Goal: Information Seeking & Learning: Find contact information

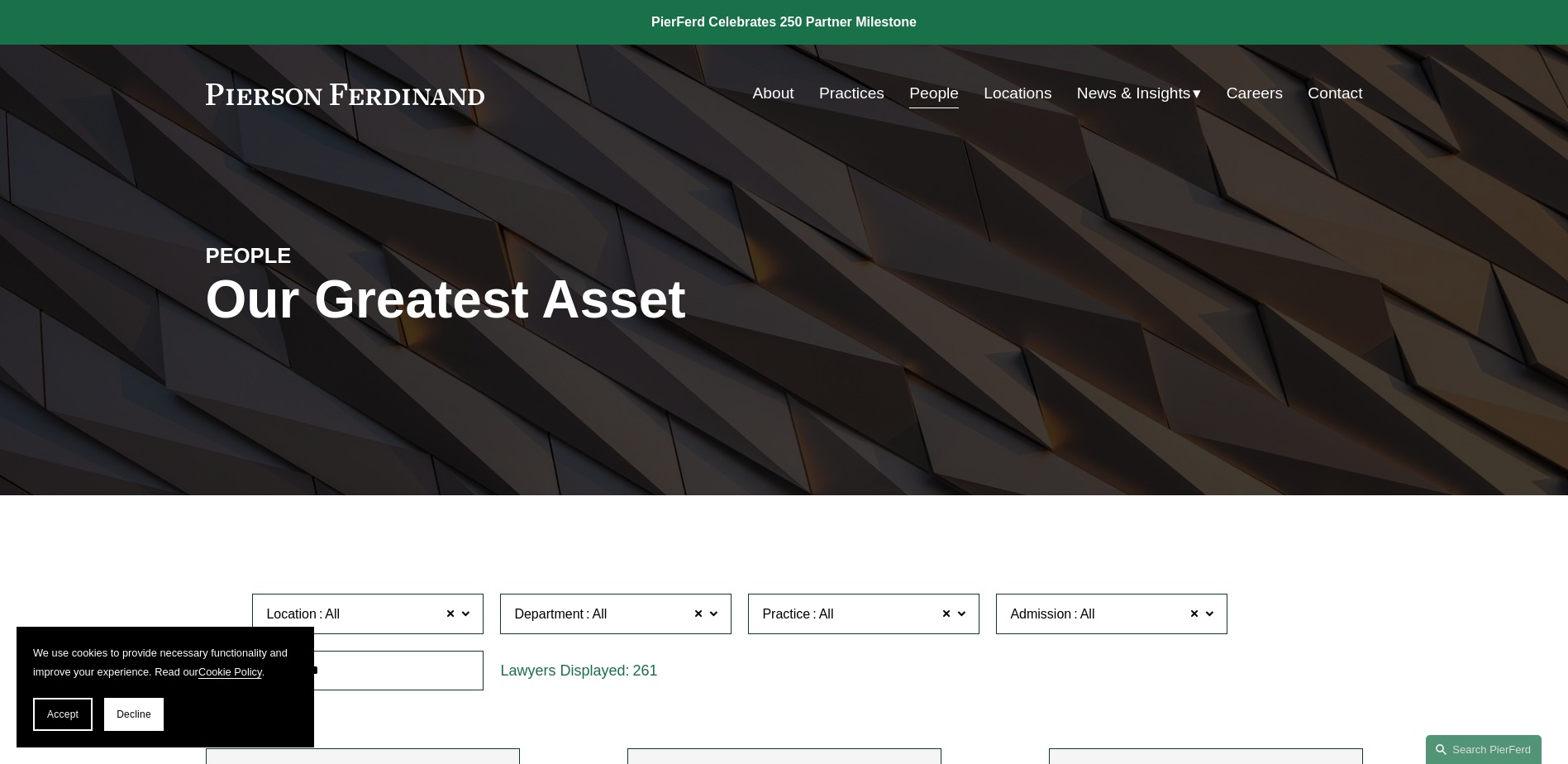
scroll to position [15044, 0]
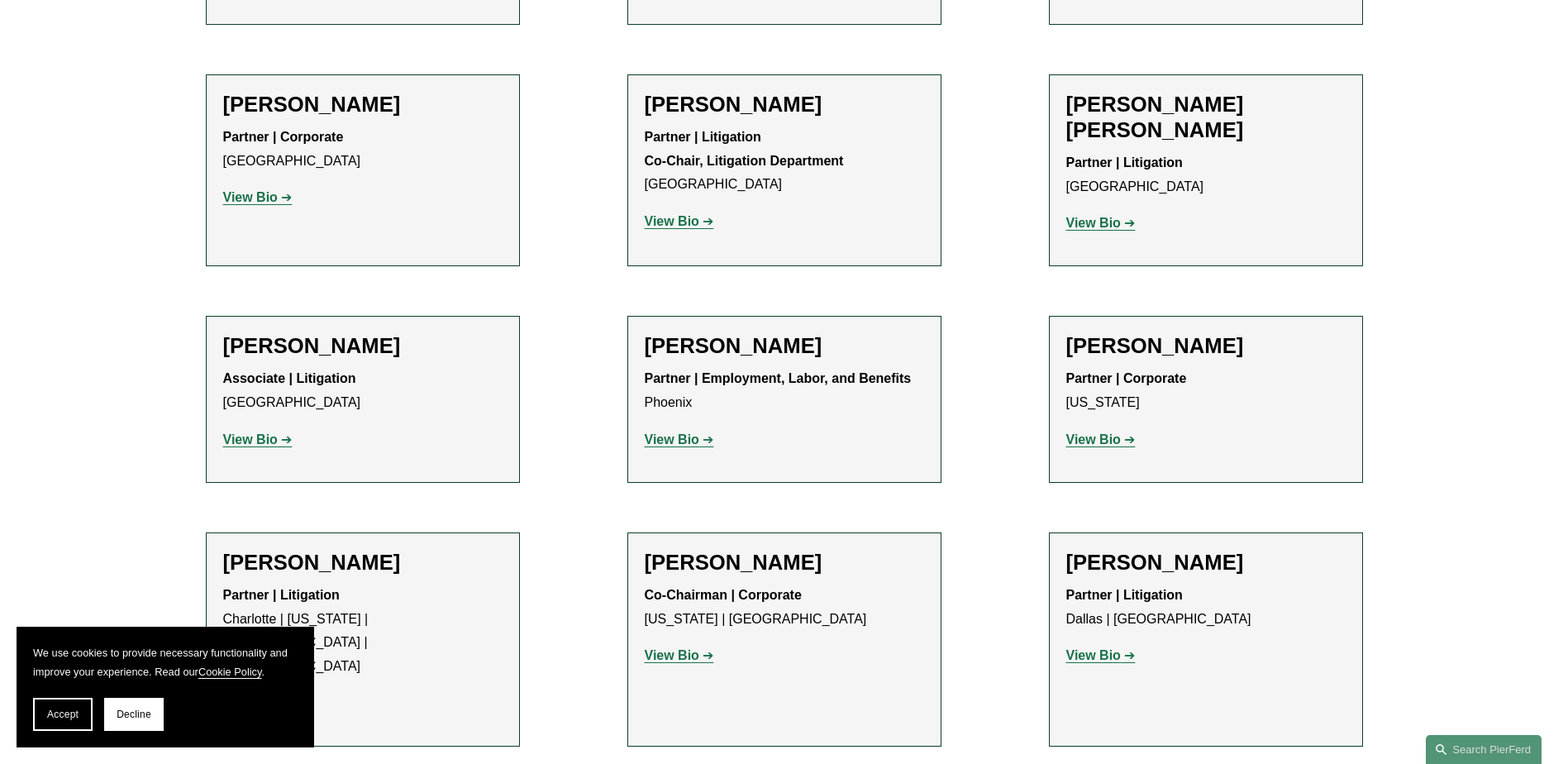
drag, startPoint x: 708, startPoint y: 389, endPoint x: 732, endPoint y: 412, distance: 33.2
copy strong "Energy, Renewables, and Sustainability"
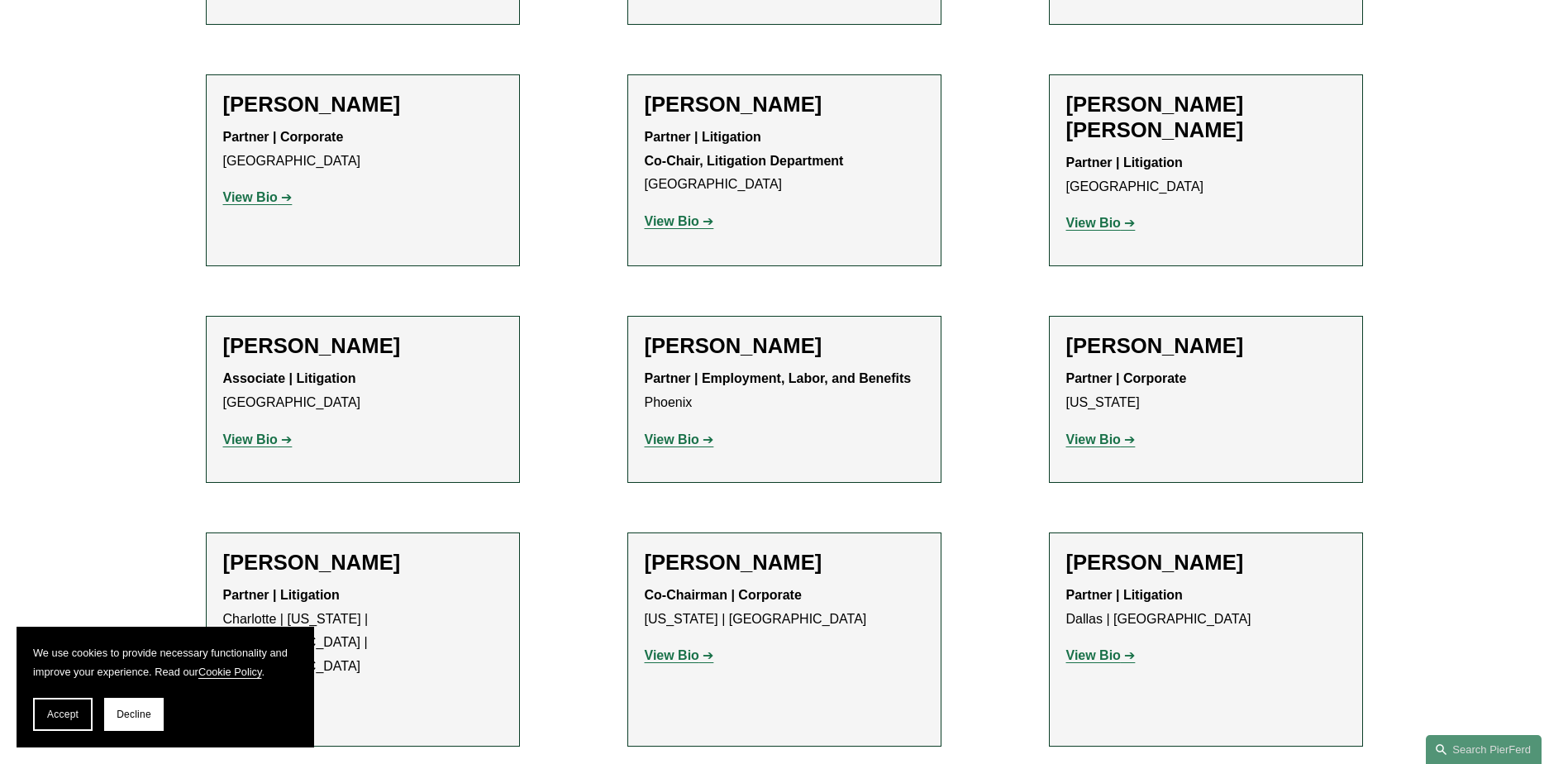
scroll to position [15209, 0]
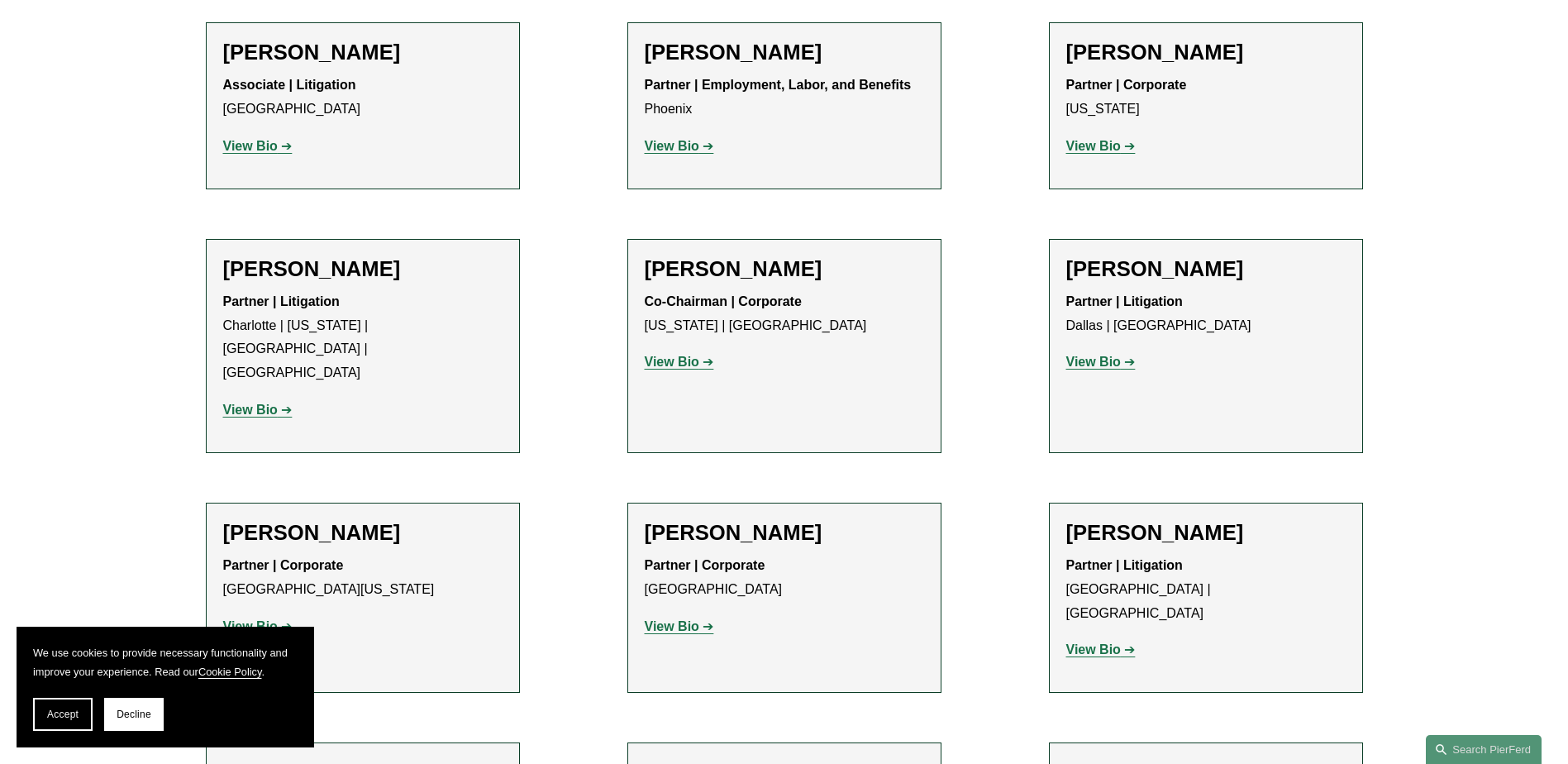
scroll to position [15376, 0]
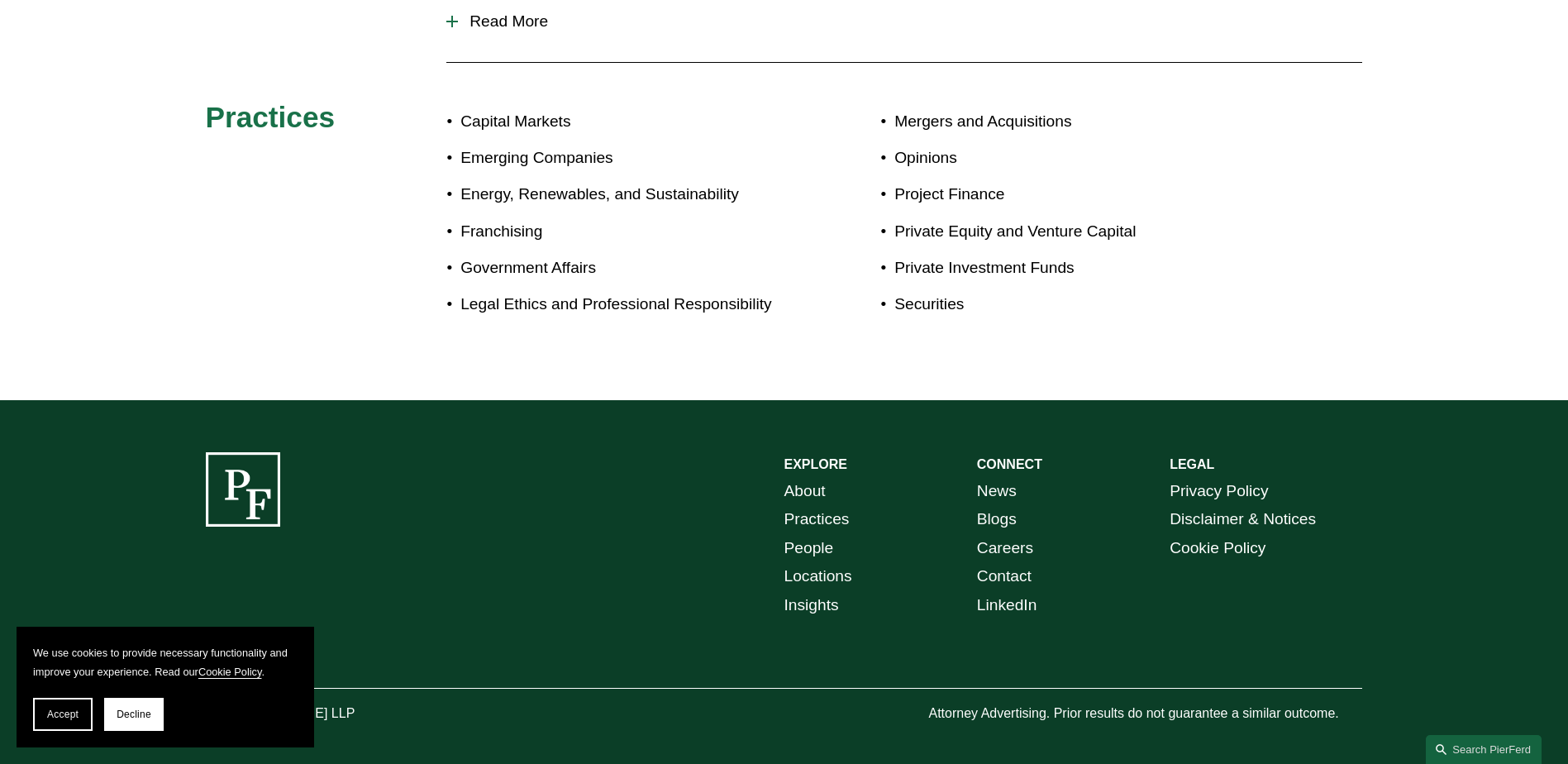
scroll to position [1004, 0]
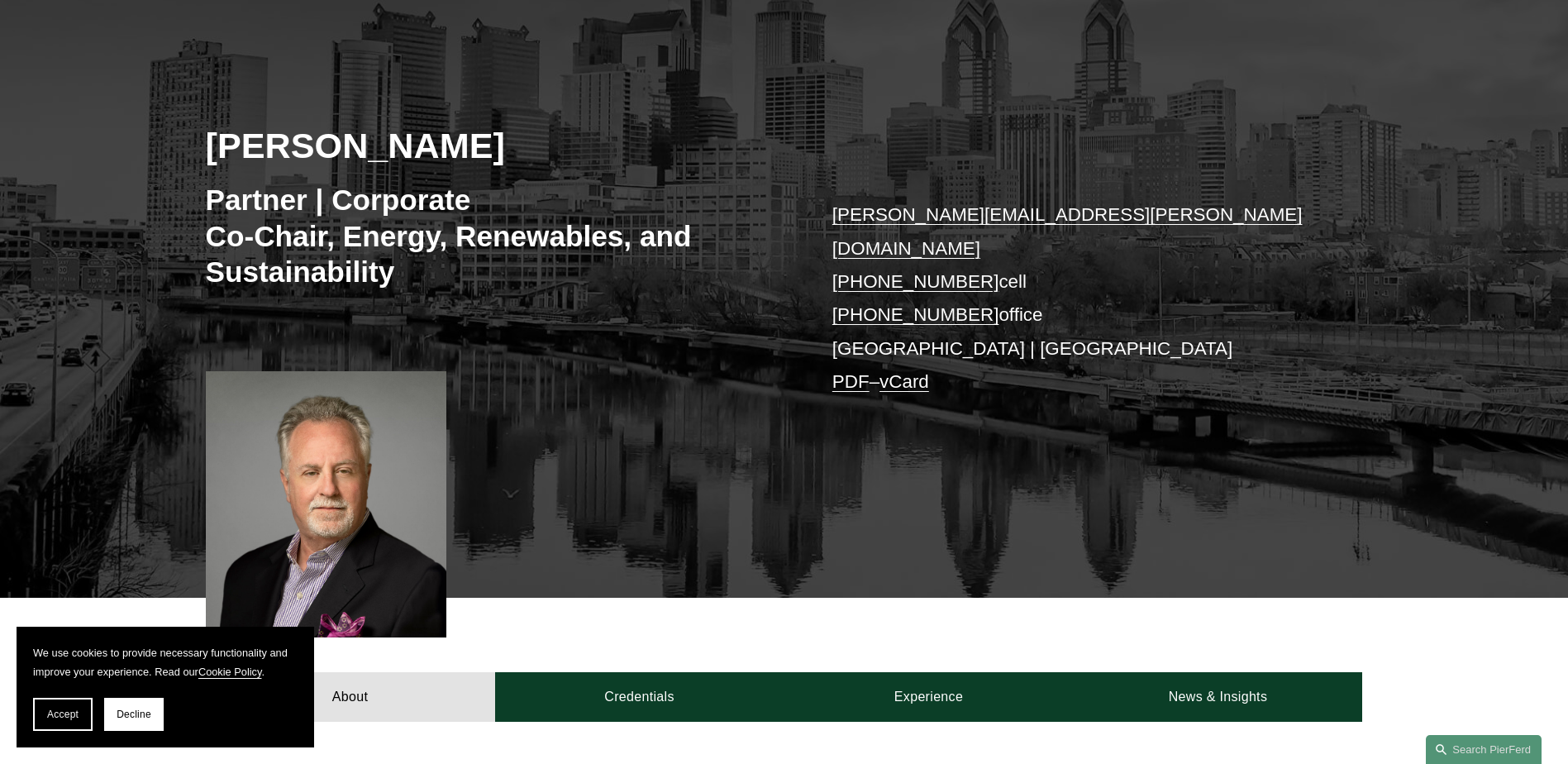
scroll to position [1053, 0]
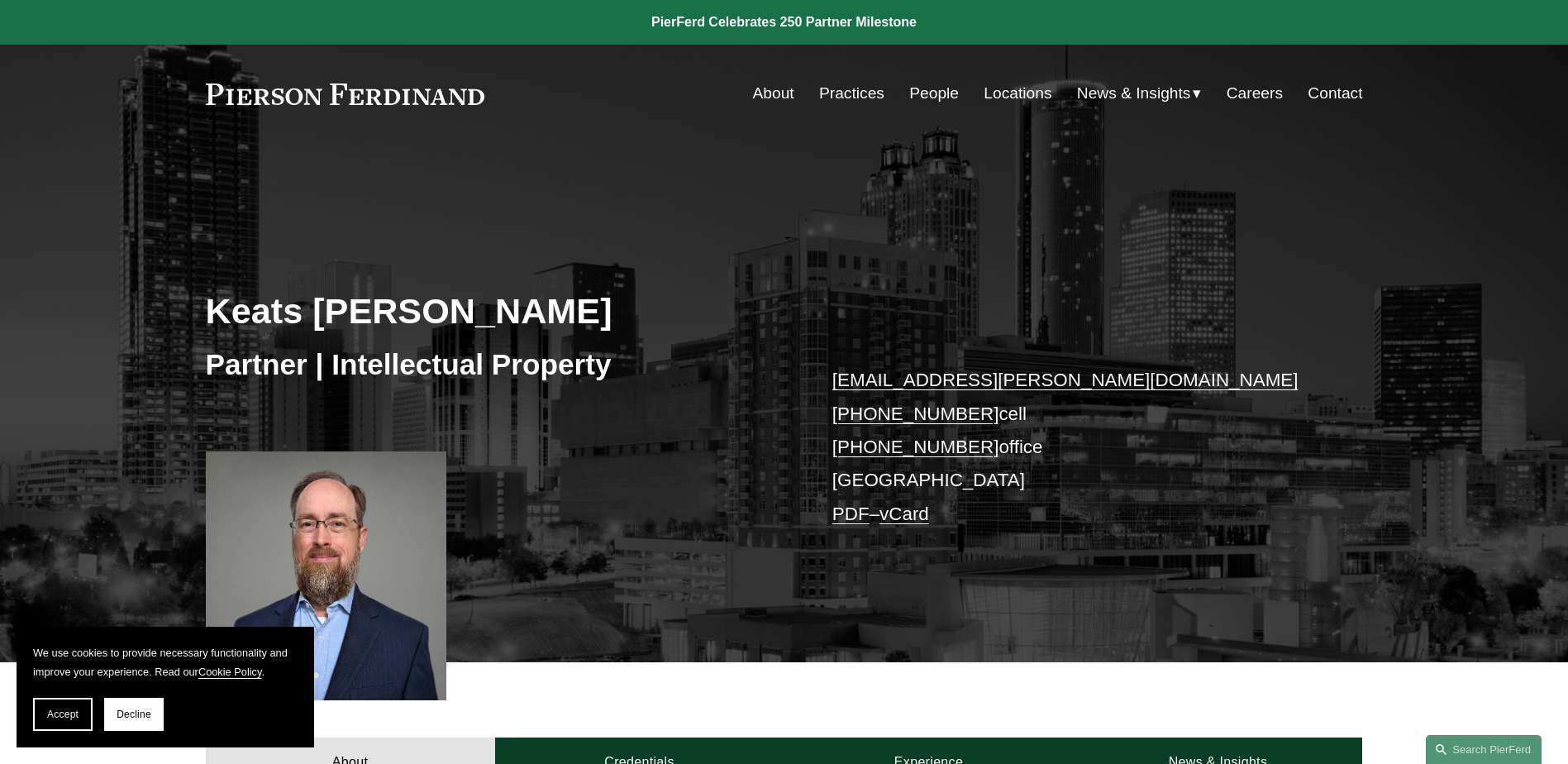
scroll to position [804, 0]
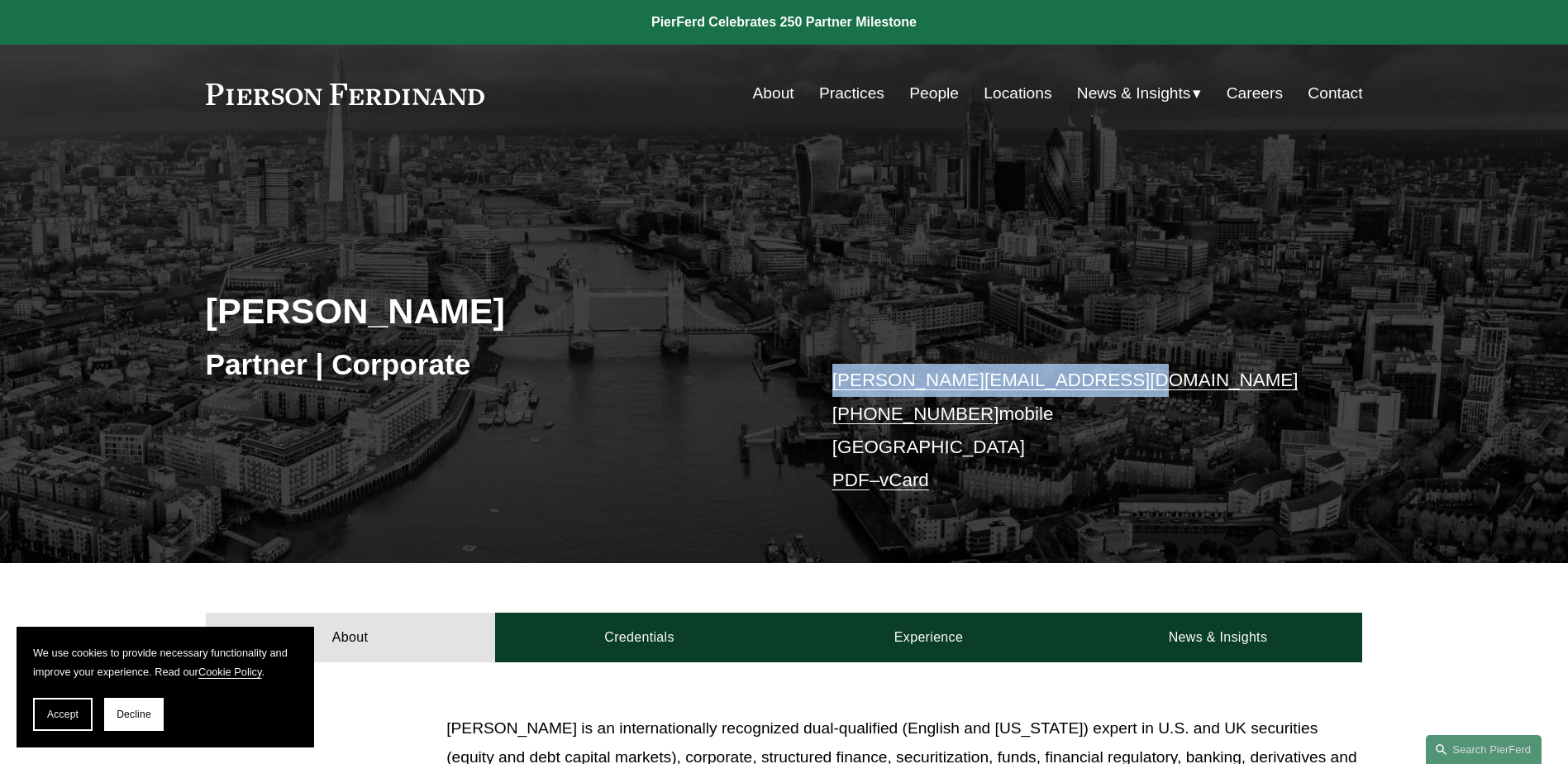
drag, startPoint x: 1121, startPoint y: 378, endPoint x: 829, endPoint y: 392, distance: 292.3
click at [829, 392] on div "Paul-Michael Rebus Partner | Corporate paulmichael.rebus@pierferd.com +44 74 84…" at bounding box center [784, 377] width 1568 height 373
copy link "paulmichael.rebus@pierferd.com"
drag, startPoint x: 984, startPoint y: 411, endPoint x: 831, endPoint y: 412, distance: 153.0
click at [831, 412] on div "Paul-Michael Rebus Partner | Corporate paulmichael.rebus@pierferd.com +44 74 84…" at bounding box center [784, 377] width 1568 height 373
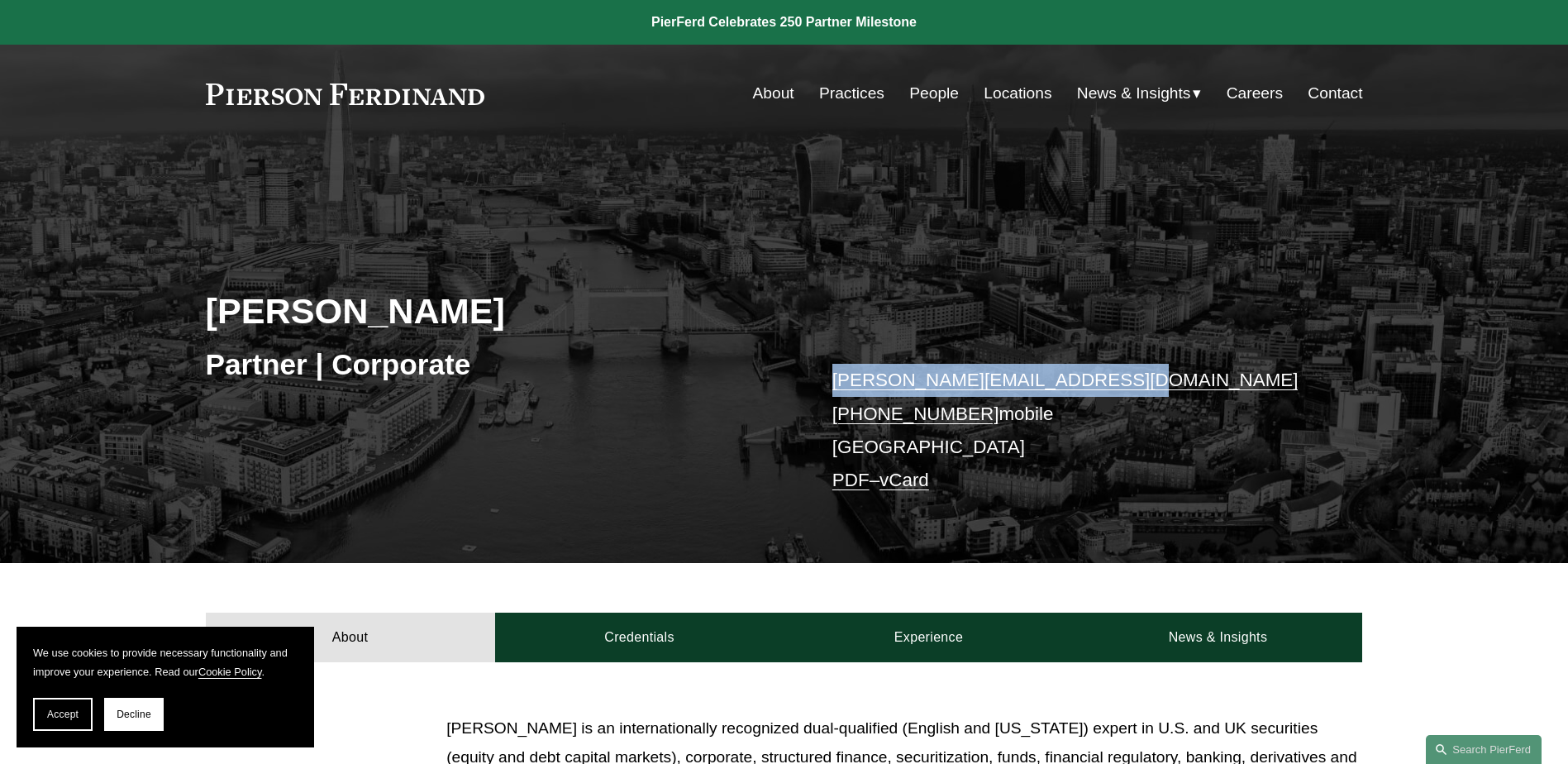
copy link "+44 74 8464 0997"
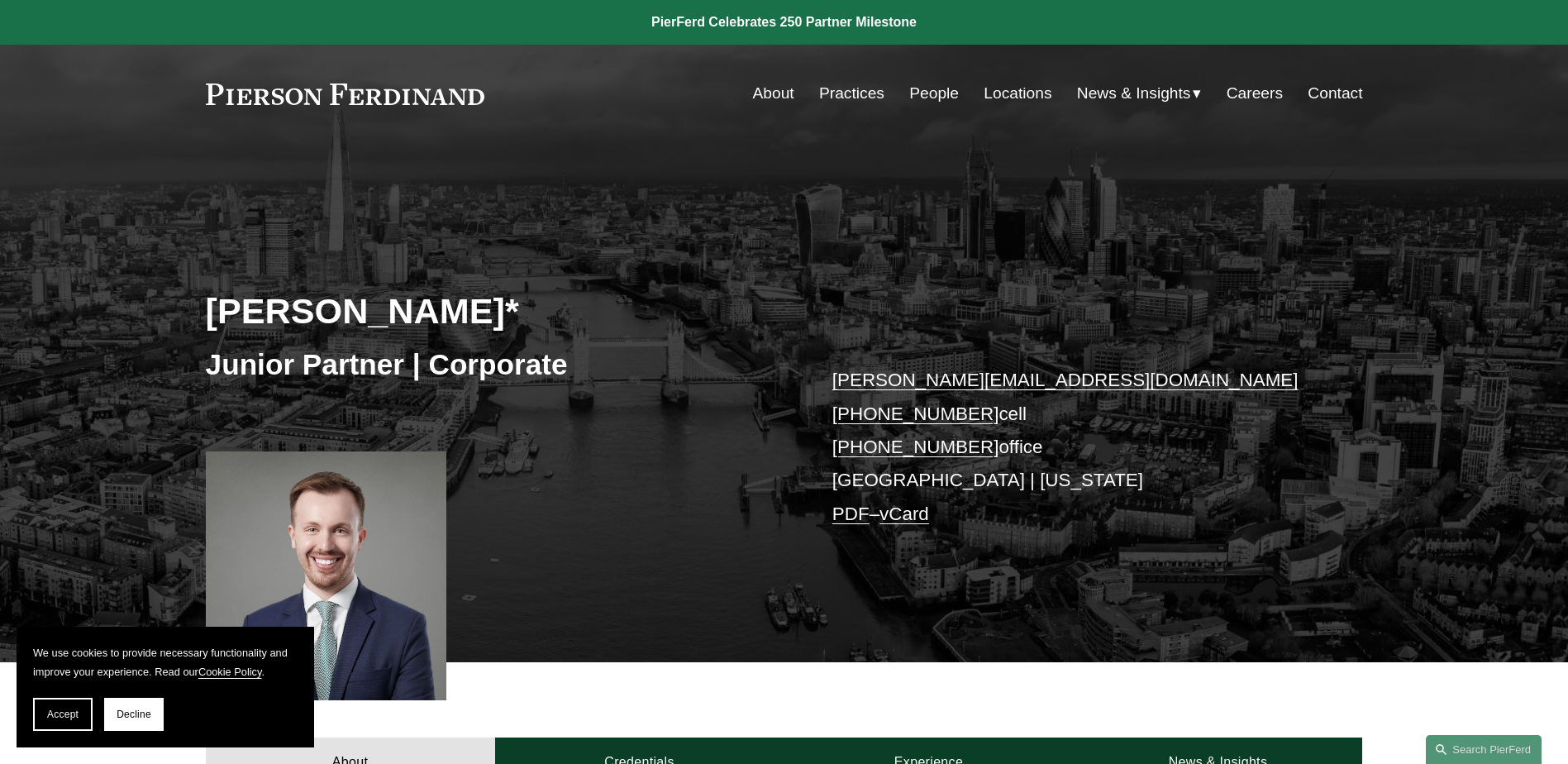
drag, startPoint x: 984, startPoint y: 450, endPoint x: 832, endPoint y: 448, distance: 152.0
click at [833, 448] on p "[PERSON_NAME][EMAIL_ADDRESS][DOMAIN_NAME] [PHONE_NUMBER] cell [PHONE_NUMBER] of…" at bounding box center [1073, 447] width 482 height 167
copy link "[PHONE_NUMBER]"
drag, startPoint x: 1060, startPoint y: 384, endPoint x: 835, endPoint y: 380, distance: 225.0
click at [835, 380] on p "[PERSON_NAME][EMAIL_ADDRESS][DOMAIN_NAME] [PHONE_NUMBER] cell [PHONE_NUMBER] of…" at bounding box center [1073, 447] width 482 height 167
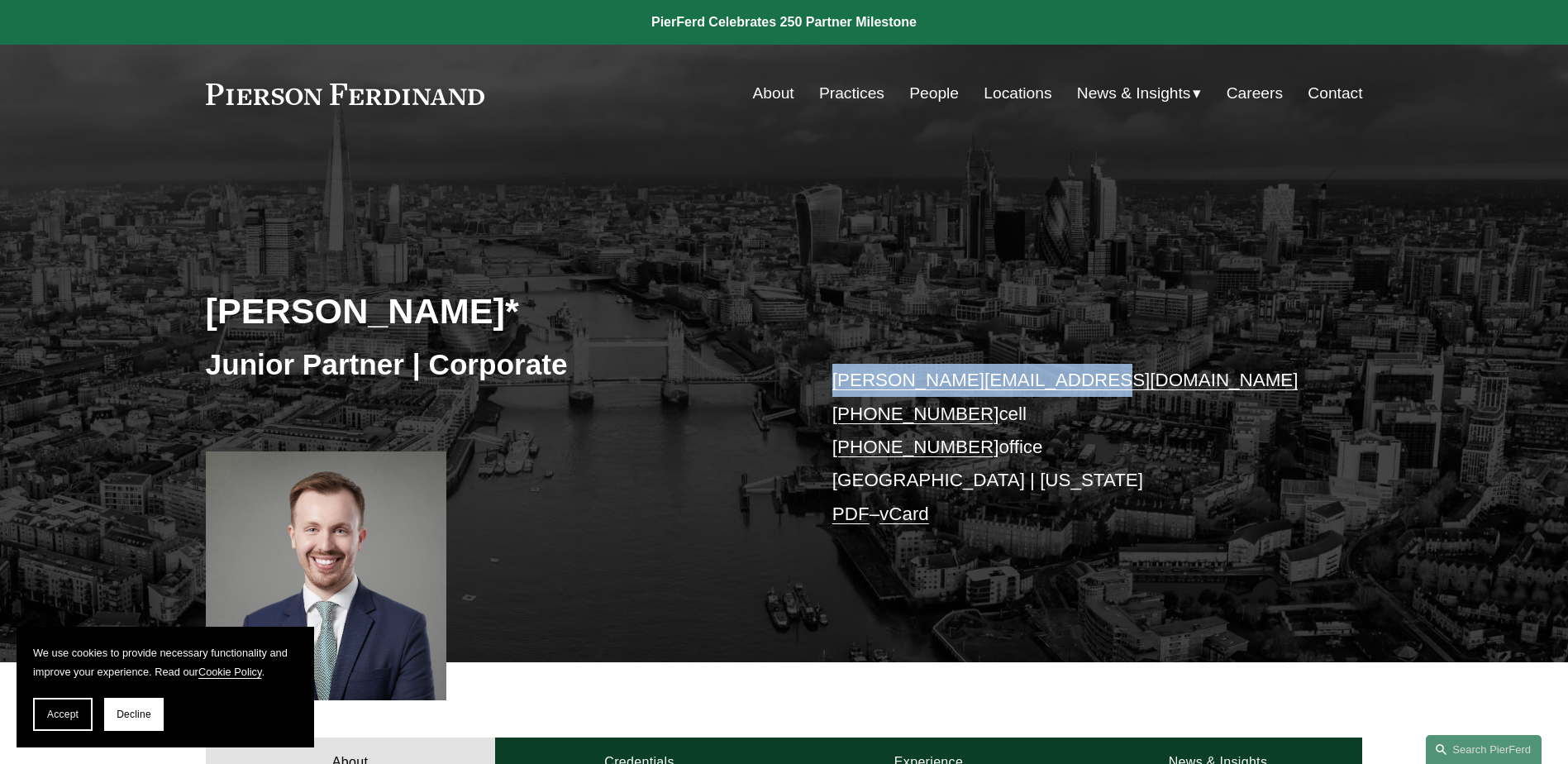
copy link "[PERSON_NAME][EMAIL_ADDRESS][DOMAIN_NAME]"
